Goal: Task Accomplishment & Management: Use online tool/utility

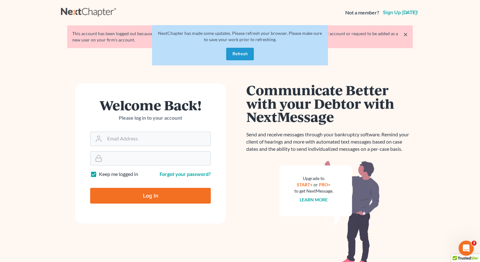
type input "tonya@shurlaw.com"
click at [241, 55] on button "Refresh" at bounding box center [240, 54] width 28 height 13
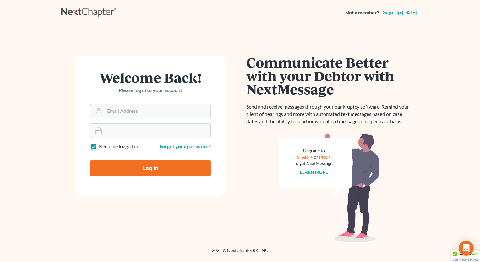
type input "[PERSON_NAME][EMAIL_ADDRESS][DOMAIN_NAME]"
click at [146, 174] on input "Log In" at bounding box center [150, 168] width 121 height 16
type input "Thinking..."
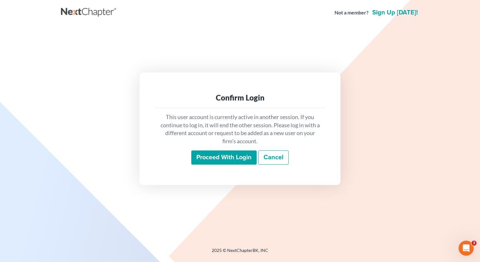
click at [216, 160] on input "Proceed with login" at bounding box center [223, 158] width 65 height 14
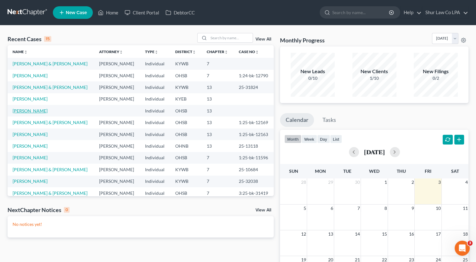
click at [25, 113] on link "Innis, Terry" at bounding box center [30, 110] width 35 height 5
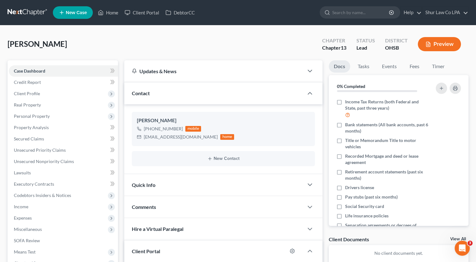
click at [417, 172] on span "Retirement account statements (past six months)" at bounding box center [386, 175] width 83 height 13
click at [351, 172] on input "Retirement account statements (past six months)" at bounding box center [349, 171] width 4 height 4
checkbox input "true"
click at [347, 15] on input "search" at bounding box center [361, 13] width 58 height 12
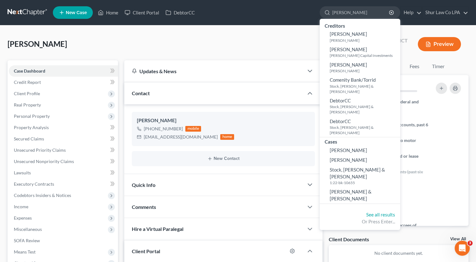
type input "judd"
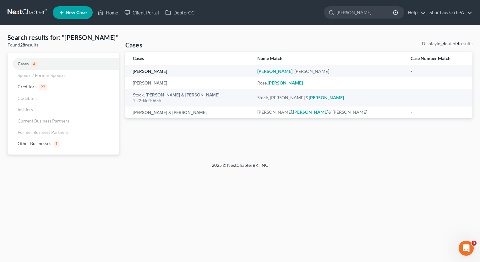
click at [145, 71] on link "Judd, Alva" at bounding box center [150, 71] width 34 height 4
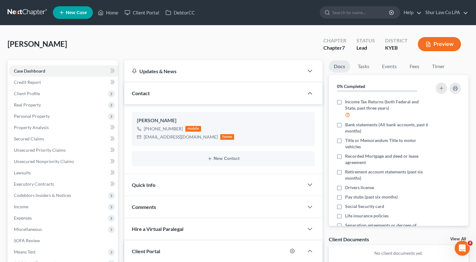
click at [354, 13] on input "search" at bounding box center [361, 13] width 58 height 12
type input "Brigham"
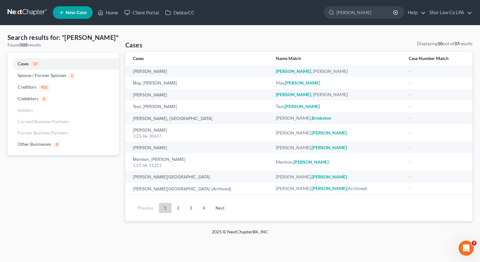
click at [160, 72] on div "Brigham, Tina" at bounding box center [199, 71] width 133 height 6
click at [138, 72] on link "Brigham, Tina" at bounding box center [150, 71] width 34 height 4
